Goal: Complete application form

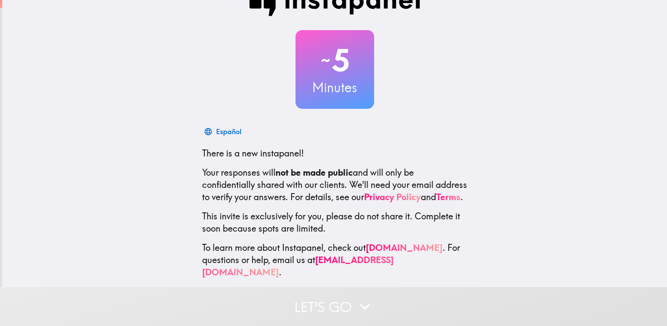
scroll to position [37, 0]
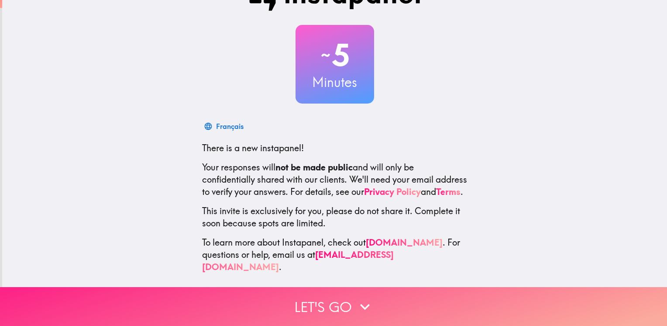
click at [356, 297] on icon "button" at bounding box center [364, 306] width 19 height 19
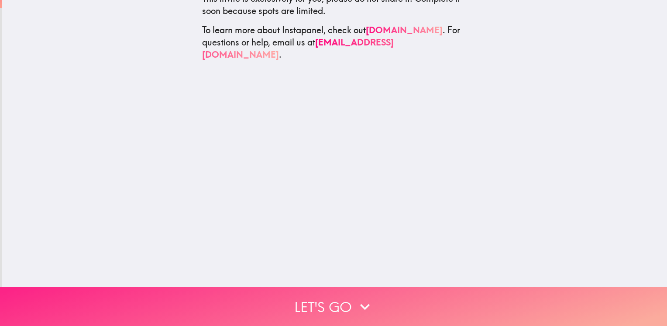
scroll to position [0, 0]
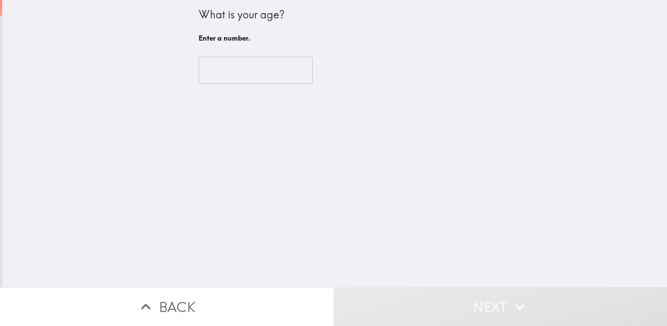
click at [252, 73] on input "number" at bounding box center [256, 70] width 114 height 27
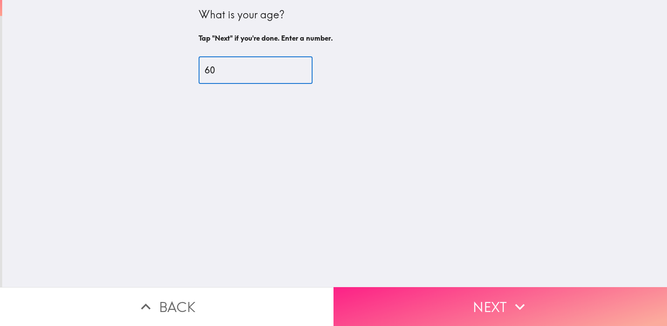
type input "60"
click at [490, 294] on button "Next" at bounding box center [499, 306] width 333 height 39
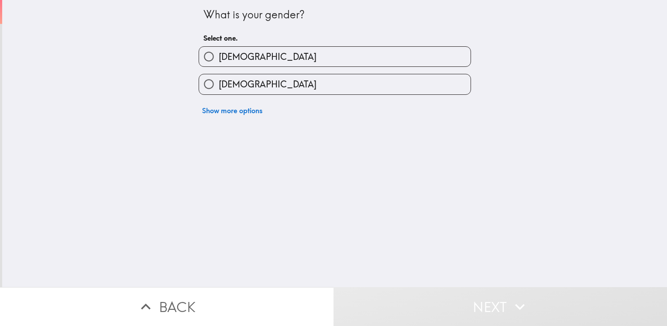
click at [246, 76] on label "[DEMOGRAPHIC_DATA]" at bounding box center [334, 84] width 271 height 20
click at [219, 76] on input "[DEMOGRAPHIC_DATA]" at bounding box center [209, 84] width 20 height 20
radio input "true"
click at [243, 88] on label "[DEMOGRAPHIC_DATA]" at bounding box center [334, 84] width 271 height 20
click at [219, 88] on input "[DEMOGRAPHIC_DATA]" at bounding box center [209, 84] width 20 height 20
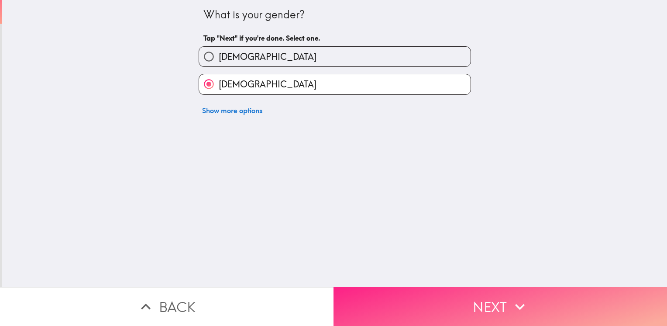
click at [440, 303] on button "Next" at bounding box center [499, 306] width 333 height 39
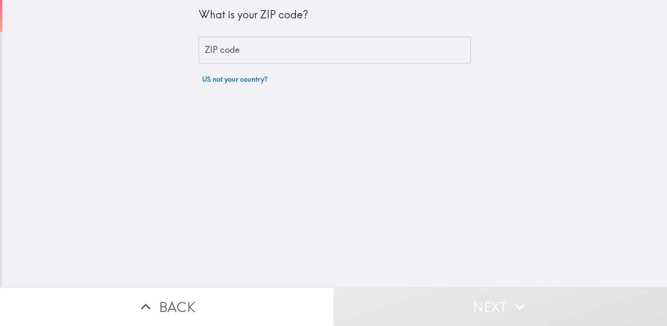
click at [303, 54] on input "ZIP code" at bounding box center [335, 50] width 272 height 27
click at [302, 50] on input "ZIP code" at bounding box center [335, 50] width 272 height 27
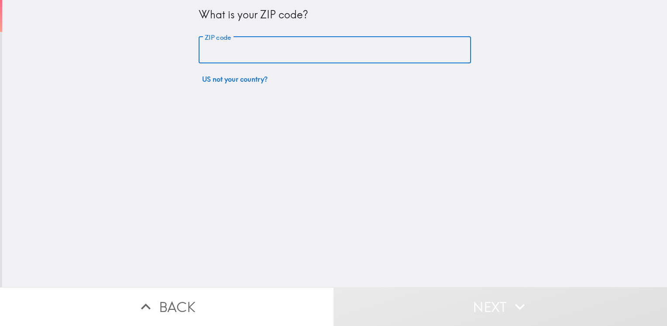
type input "82930"
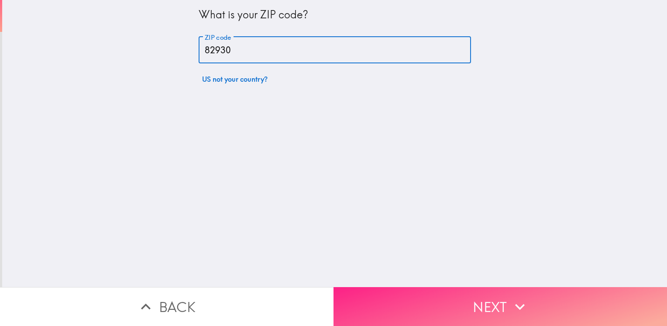
click at [457, 299] on button "Next" at bounding box center [499, 306] width 333 height 39
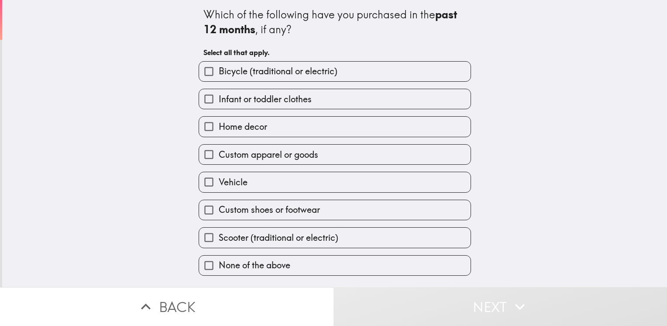
click at [347, 259] on label "None of the above" at bounding box center [334, 265] width 271 height 20
click at [219, 259] on input "None of the above" at bounding box center [209, 265] width 20 height 20
checkbox input "true"
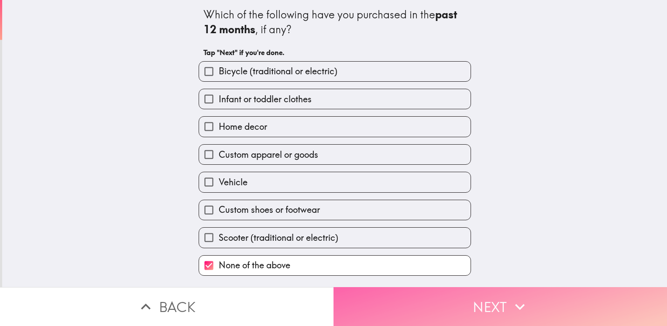
click at [422, 303] on button "Next" at bounding box center [499, 306] width 333 height 39
